Goal: Find specific page/section: Find specific page/section

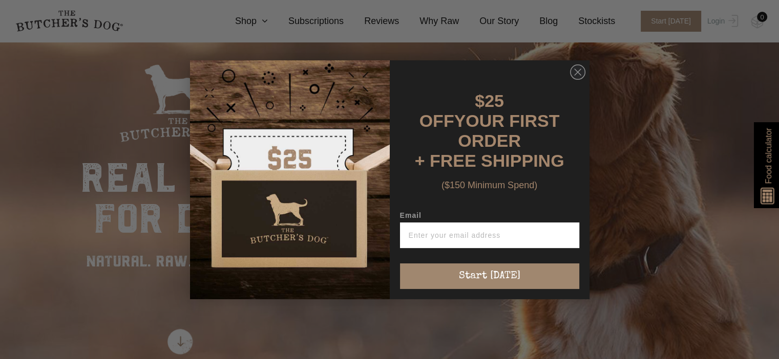
scroll to position [154, 0]
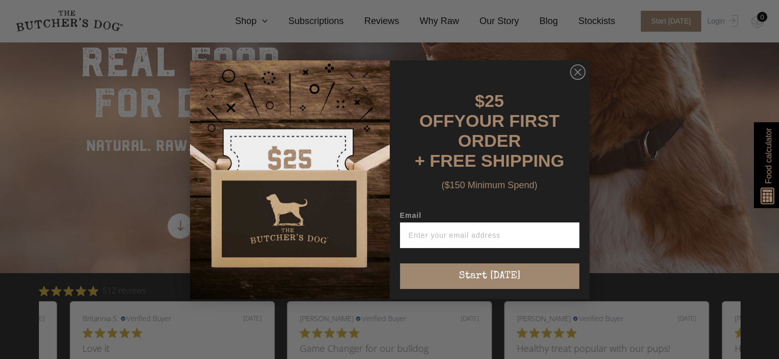
click at [579, 69] on circle "Close dialog" at bounding box center [577, 72] width 15 height 15
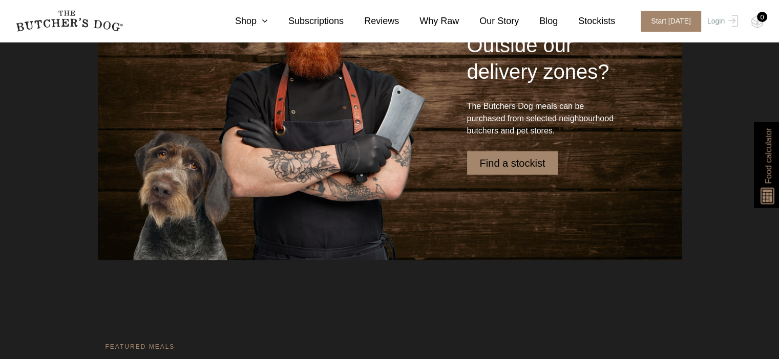
scroll to position [2509, 0]
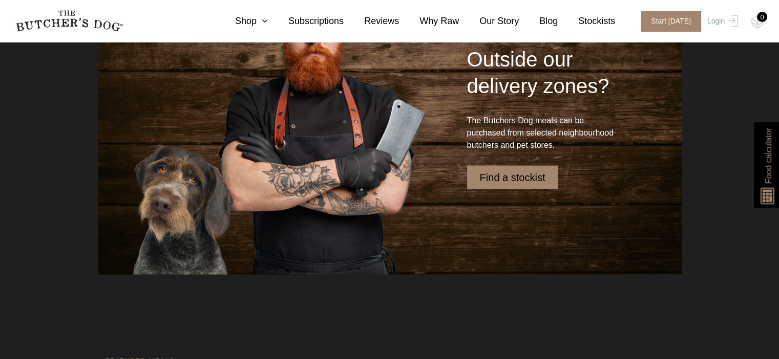
click at [496, 178] on link "Find a stockist" at bounding box center [512, 178] width 91 height 24
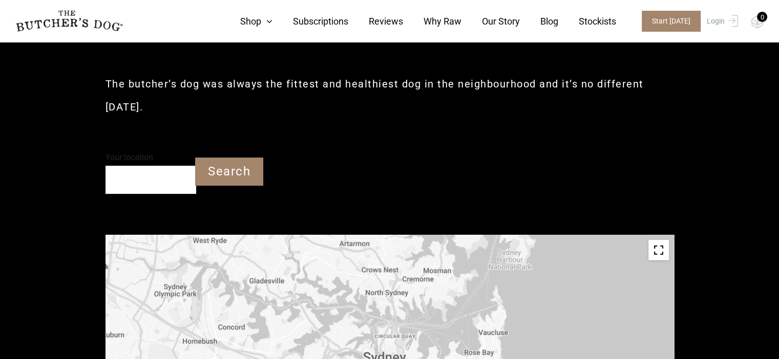
click at [131, 179] on input "Your location" at bounding box center [150, 180] width 91 height 28
click at [138, 184] on input "Your location" at bounding box center [150, 180] width 91 height 28
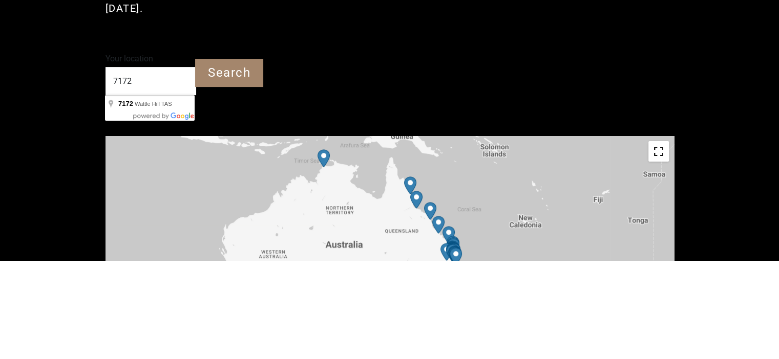
scroll to position [225, 0]
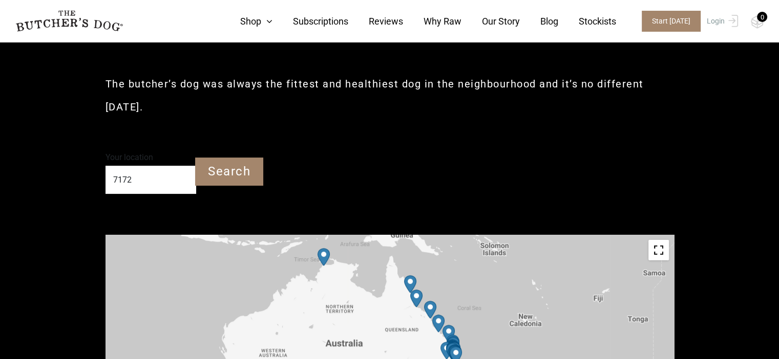
click at [211, 166] on input "Search" at bounding box center [229, 172] width 68 height 28
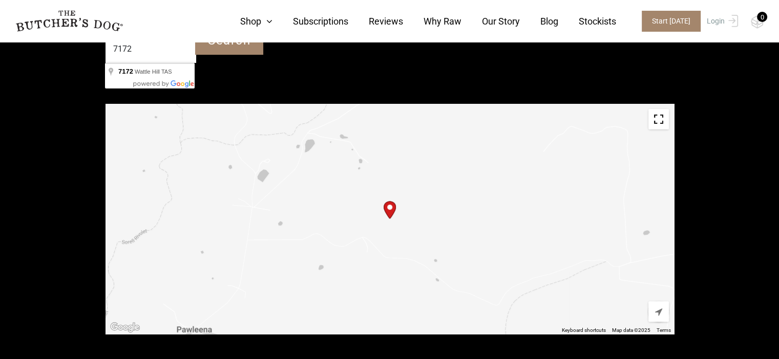
scroll to position [379, 0]
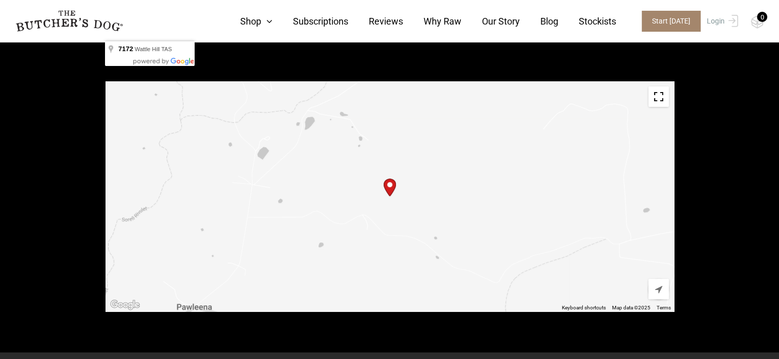
type input "Wattle Hill TAS 7172"
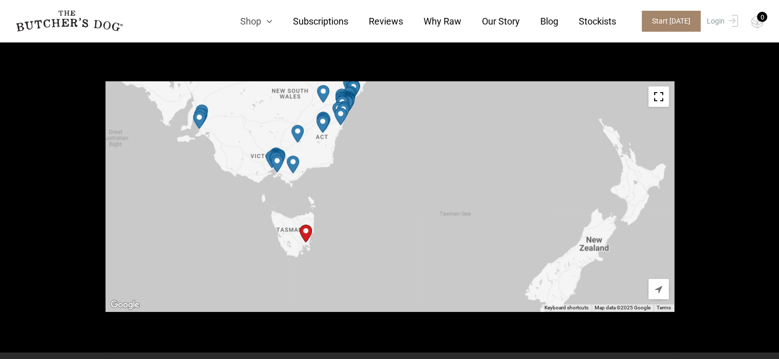
click at [272, 18] on icon at bounding box center [266, 21] width 11 height 9
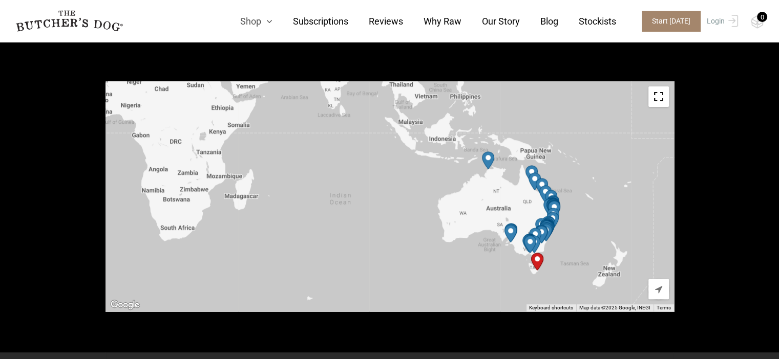
click at [262, 21] on link "Shop" at bounding box center [246, 21] width 53 height 14
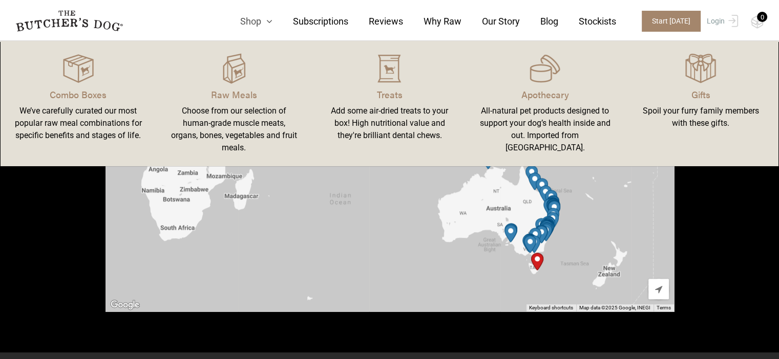
click at [262, 20] on link "Shop" at bounding box center [246, 21] width 53 height 14
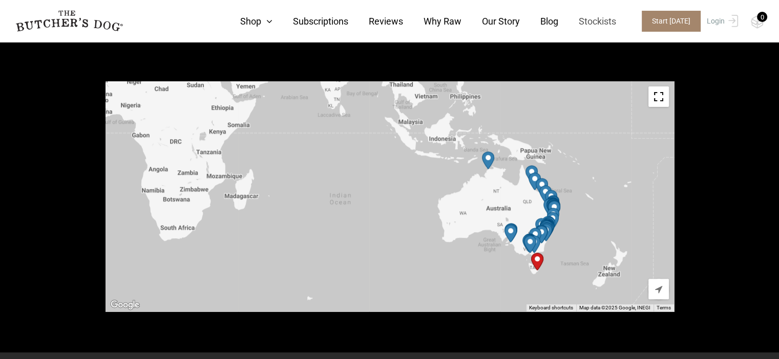
click at [599, 23] on link "Stockists" at bounding box center [587, 21] width 58 height 14
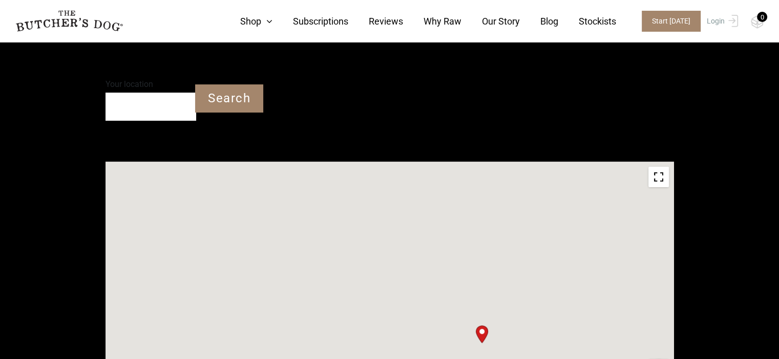
scroll to position [430, 0]
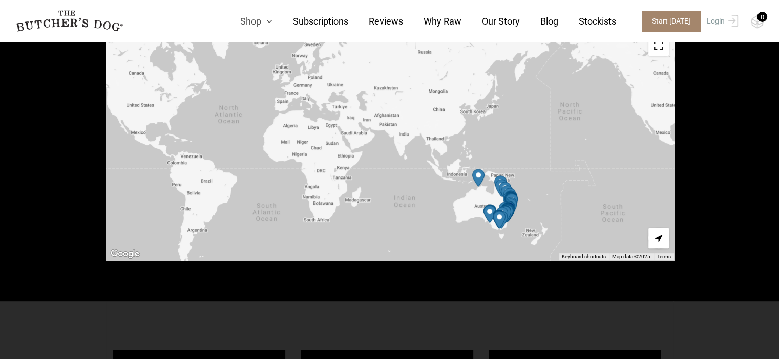
click at [257, 22] on link "Shop" at bounding box center [246, 21] width 53 height 14
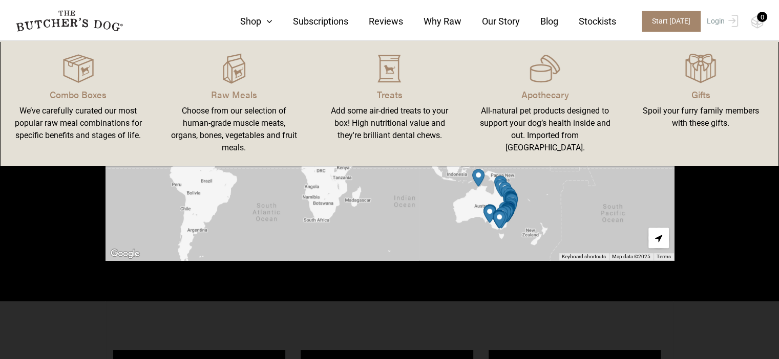
click at [0, 0] on img at bounding box center [0, 0] width 0 height 0
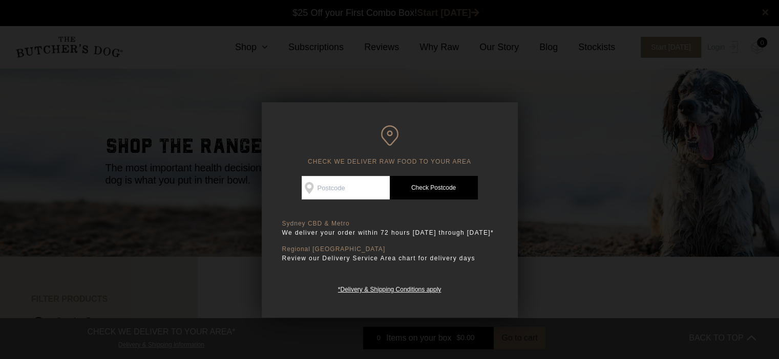
click at [358, 187] on input "Check Availability At" at bounding box center [346, 188] width 88 height 24
type input "7172"
click at [430, 186] on link "Check Postcode" at bounding box center [434, 188] width 88 height 24
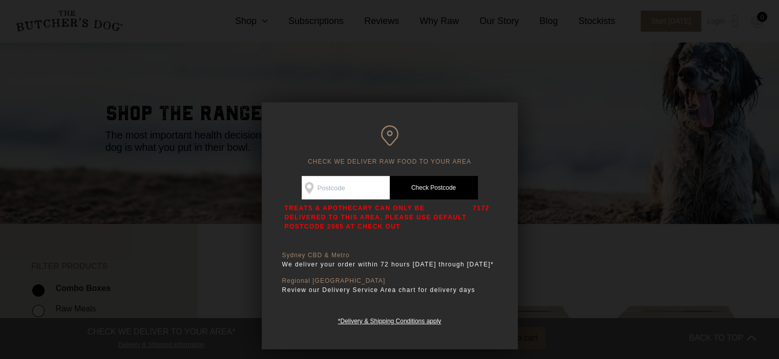
scroll to position [51, 0]
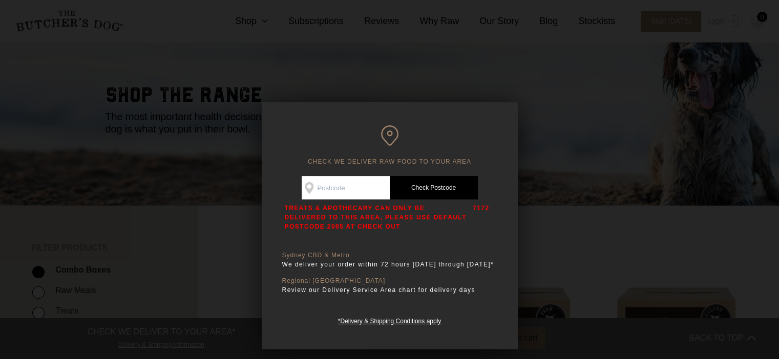
click at [256, 50] on div at bounding box center [389, 179] width 779 height 359
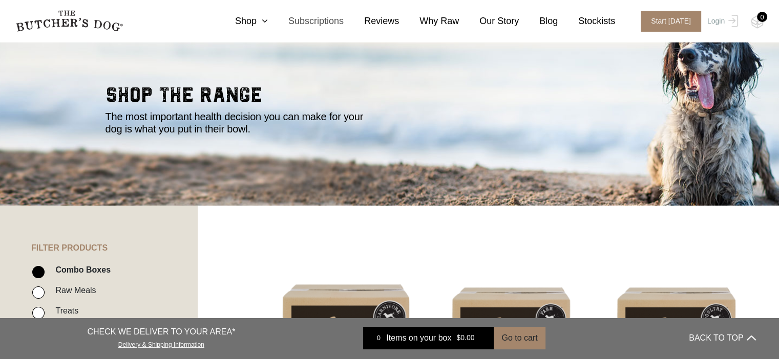
click at [281, 19] on link "Subscriptions" at bounding box center [306, 21] width 76 height 14
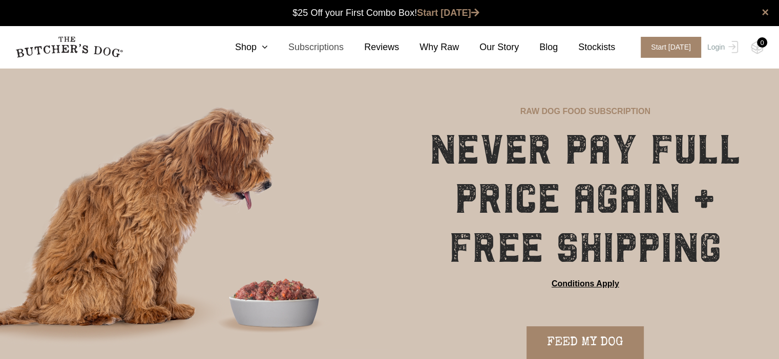
click at [281, 52] on link "Subscriptions" at bounding box center [306, 47] width 76 height 14
drag, startPoint x: 0, startPoint y: 0, endPoint x: 279, endPoint y: 43, distance: 282.4
click at [268, 43] on icon at bounding box center [262, 46] width 11 height 9
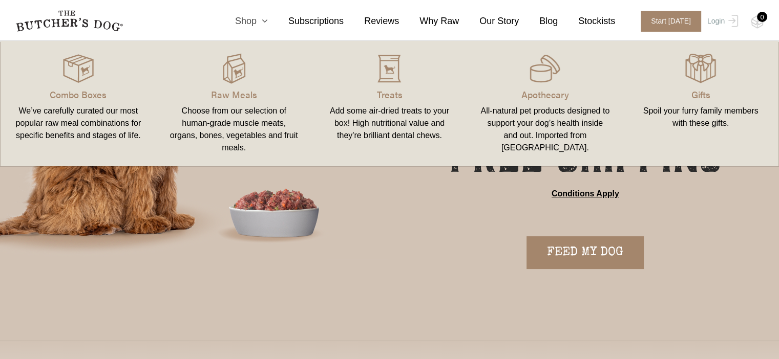
scroll to position [154, 0]
